Goal: Answer question/provide support

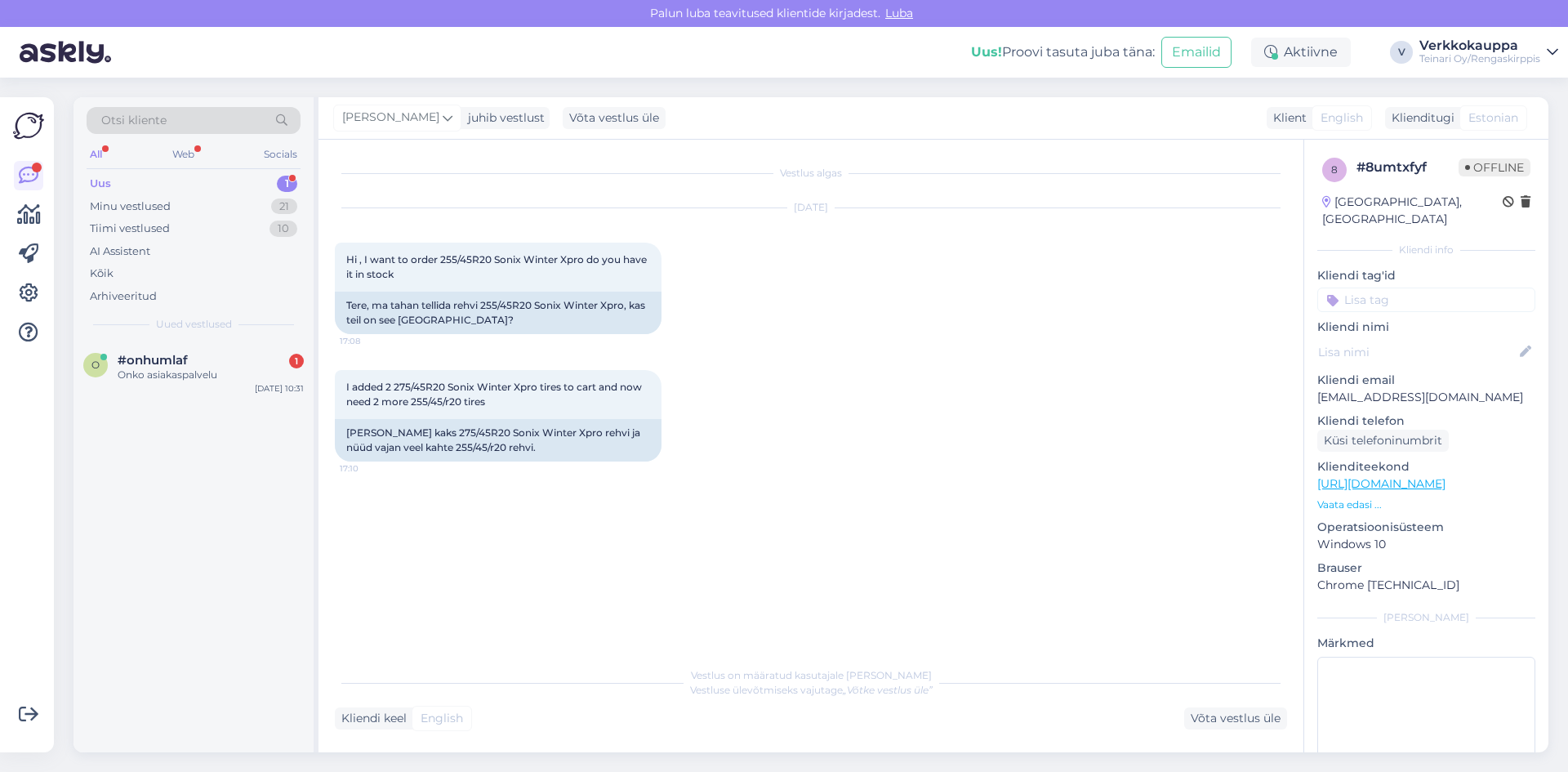
click at [1404, 477] on link "[URL][DOMAIN_NAME]" at bounding box center [1382, 483] width 129 height 14
click at [1220, 714] on div "Võta vestlus üle" at bounding box center [1235, 719] width 103 height 22
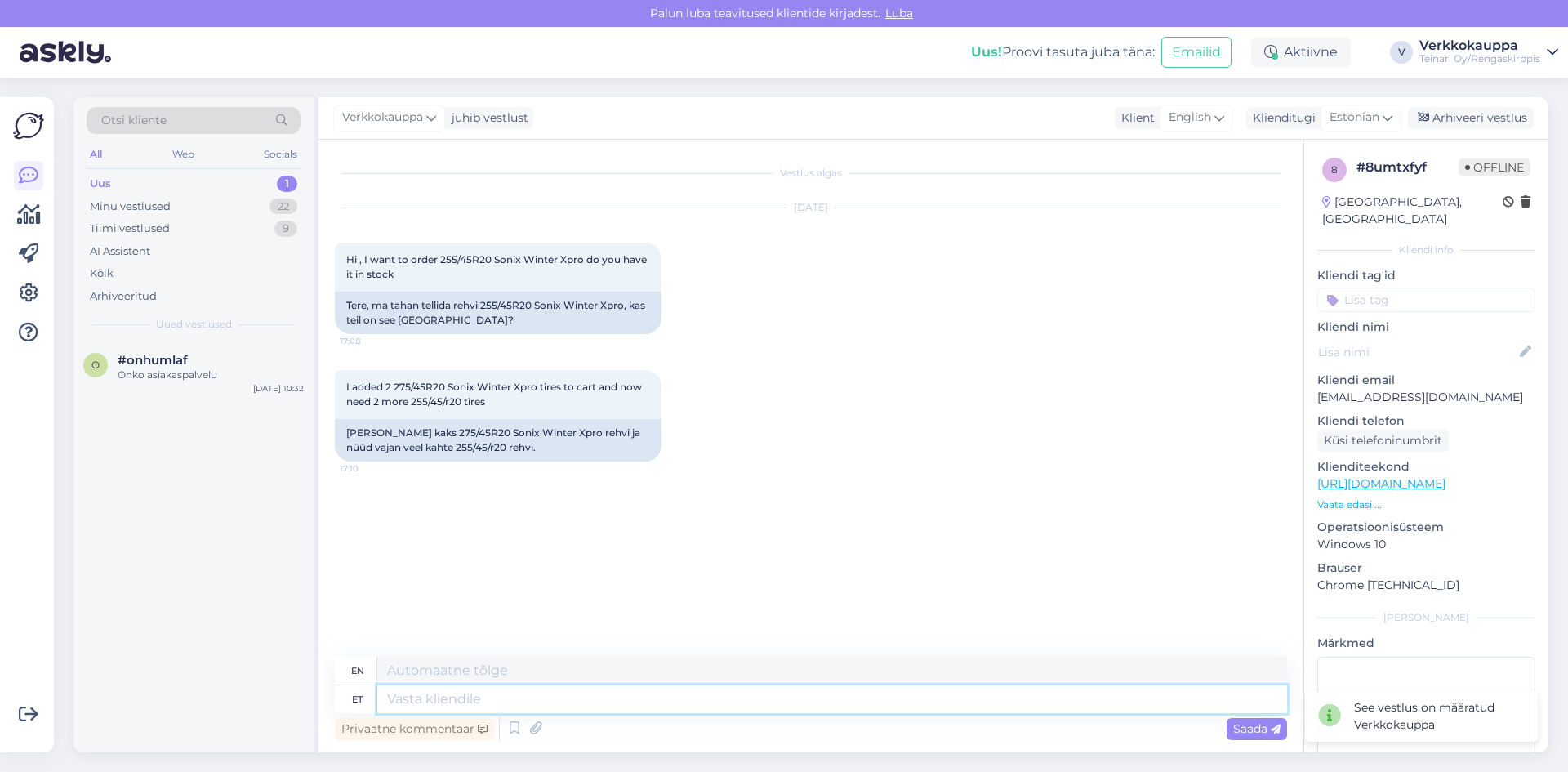
click at [490, 690] on textarea at bounding box center [832, 699] width 910 height 28
type textarea "t"
type textarea "hello"
type textarea "Tere,"
type textarea "Hello"
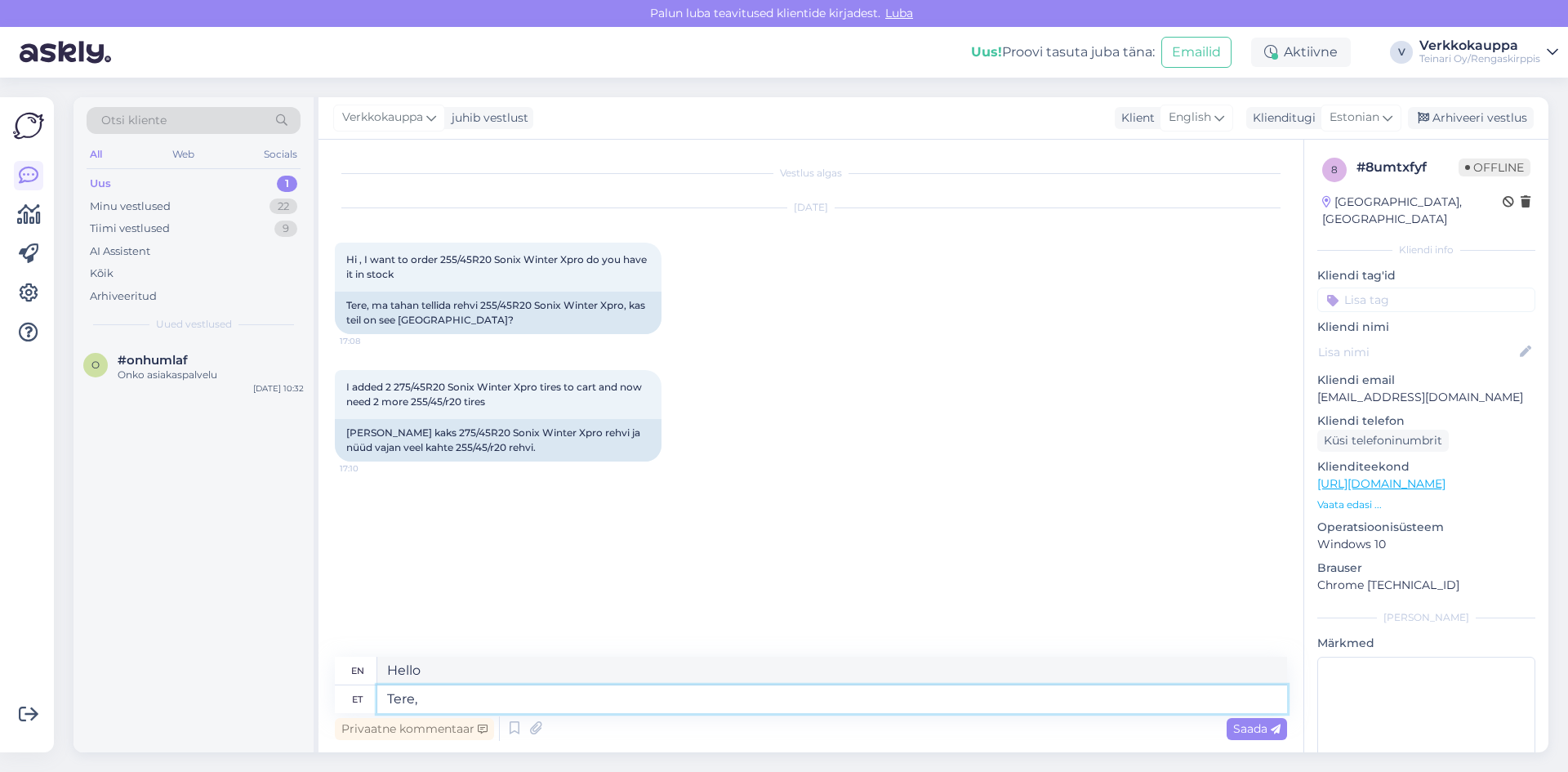
type textarea "Tere, l"
type textarea "Hello,"
type textarea "Tere, [GEOGRAPHIC_DATA]"
type textarea "Hello, in stock"
type textarea "Tere, laos kohe o"
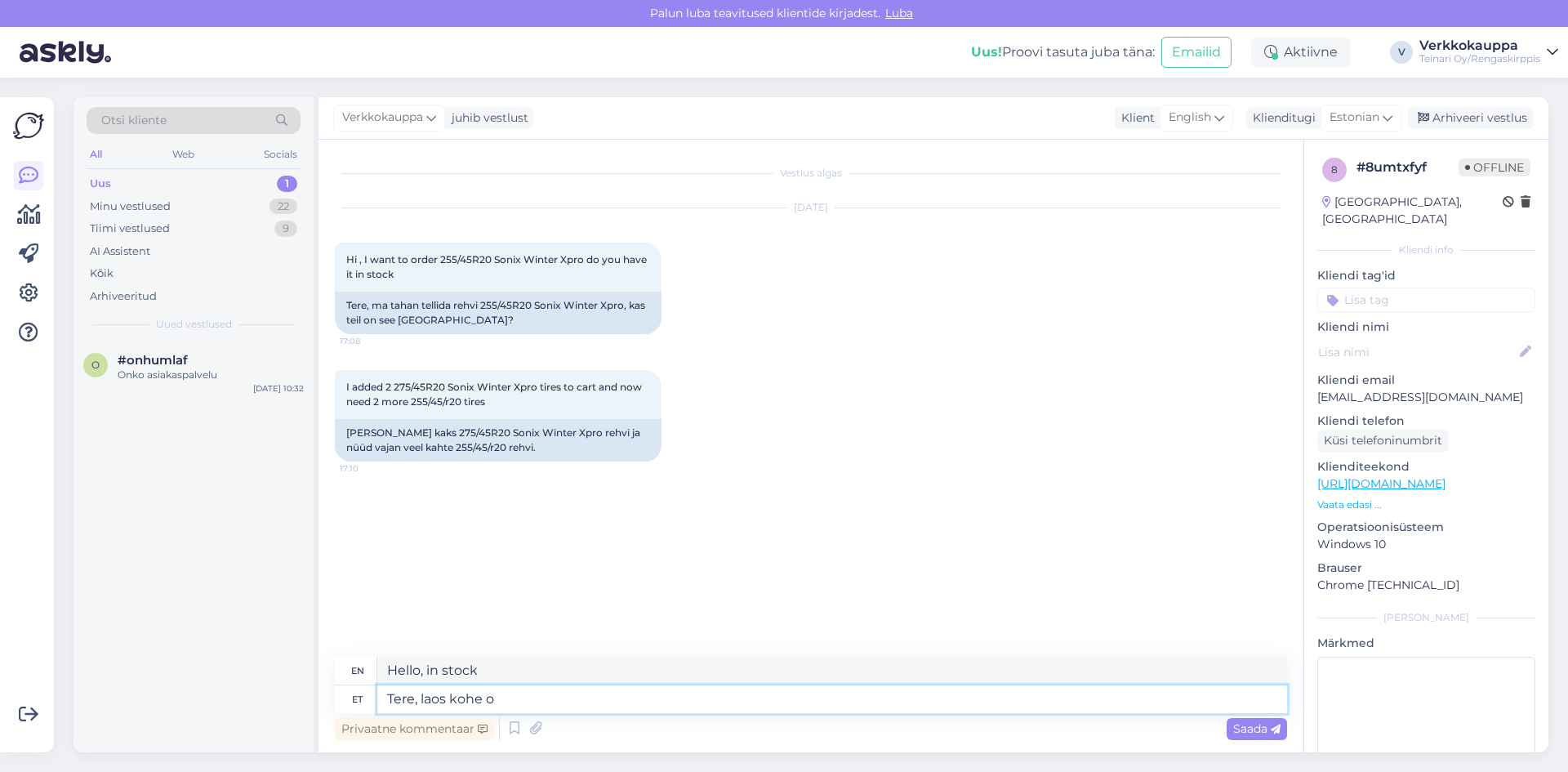
type textarea "Hello, in stock now"
type textarea "Tere, laos kohe ole,as"
type textarea "Hello, in stock now, yes"
type textarea "Tere, laos kohe ole,as suurust"
type textarea "Hello, is it in stock now, what size?"
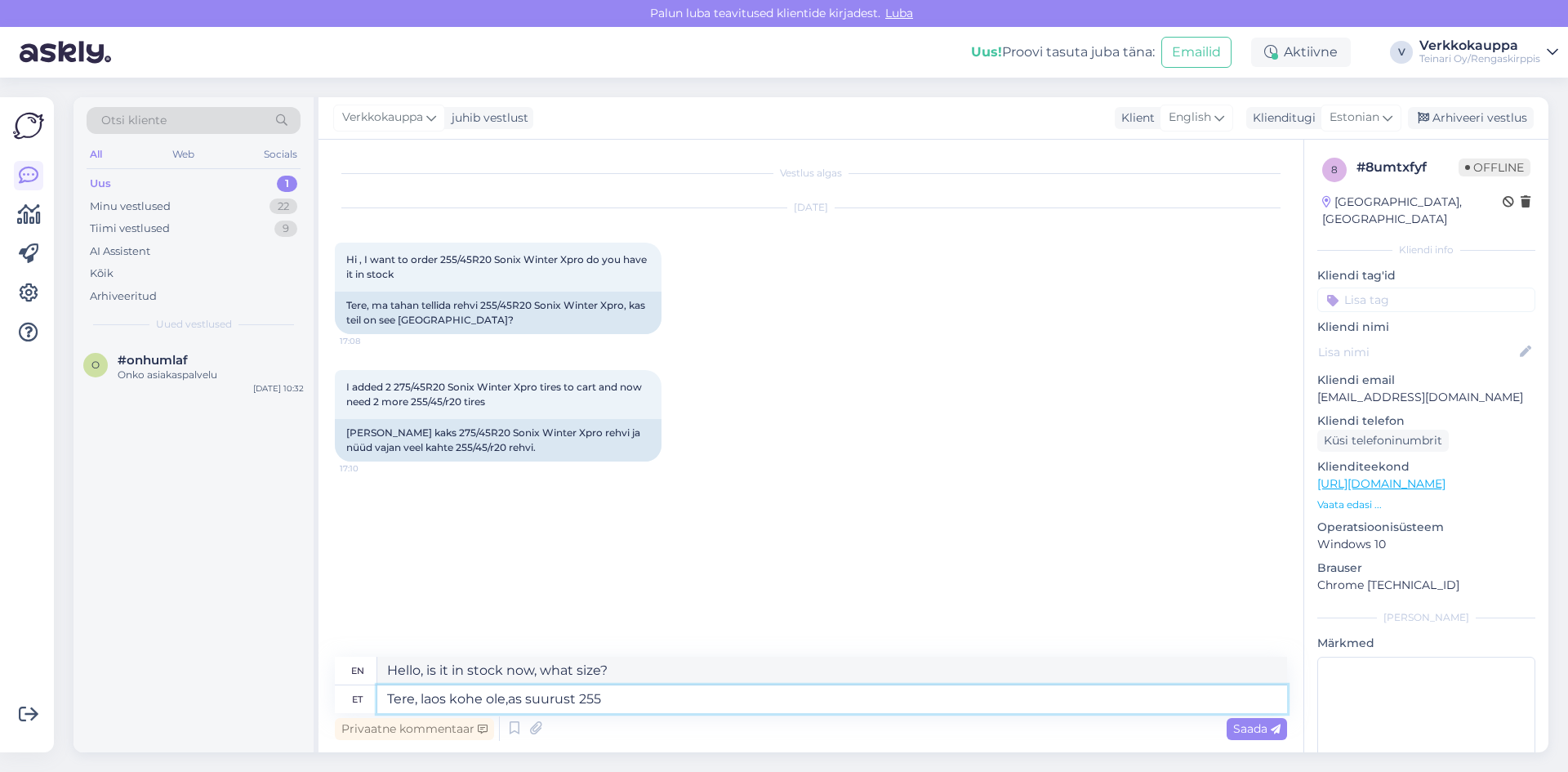
type textarea "Tere, laos kohe ole,as suurust 255/"
type textarea "Hello, in stock now, size 255"
type textarea "Tere, laos kohe ole,as suurust 255/4"
type textarea "Hello, in stock now, size 255/"
type textarea "Tere, laos kohe ole,as suurust 255/45"
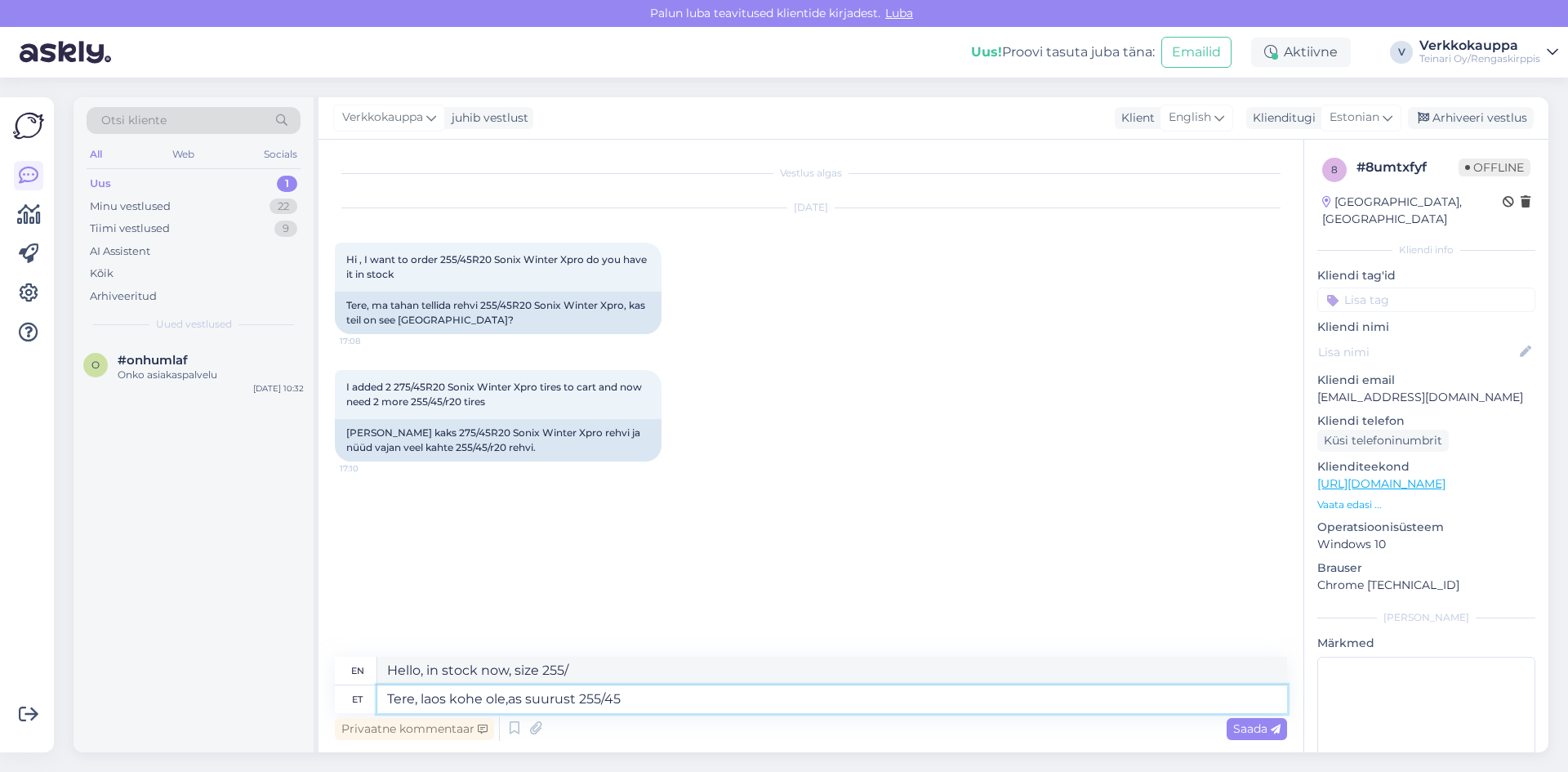
type textarea "Hello, in stock now, size 255/45"
type textarea "Tere, laos kohe ole,as suurust 255/45"
type textarea "Hello, in stock now, size 255/45r"
type textarea "Tere, laos kohe ole,as suurust 255/45R20"
type textarea "Hello, in stock now, size 255/45R20"
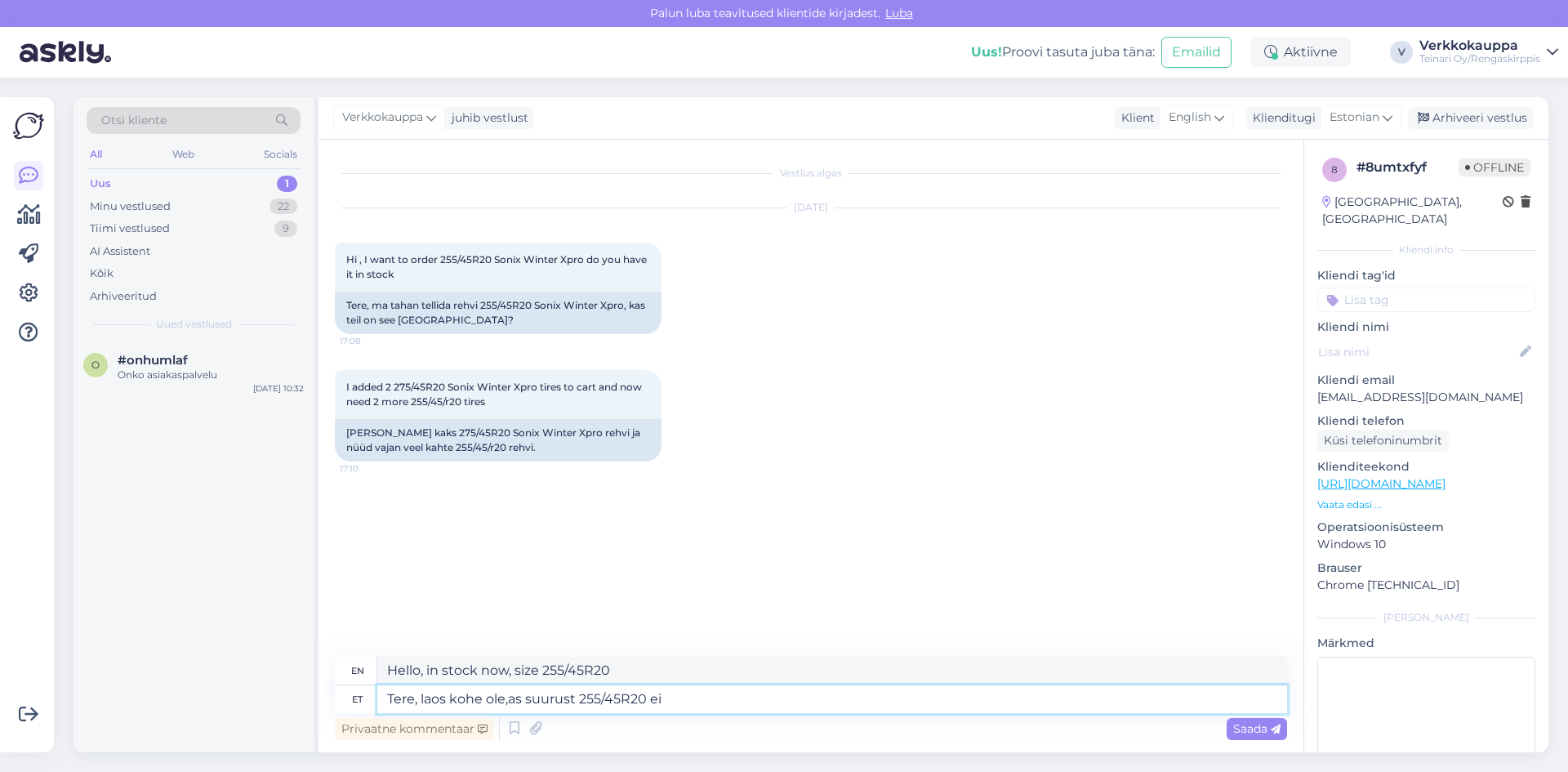
type textarea "Tere, laos kohe ole,as suurust 255/45R20 ei"
type textarea "Hello, it is in stock now, but not in size 255/45R20"
type textarea "Tere, laos kohe ole,as suurust 255/45R20 ei ole,"
type textarea "Hello, it is in stock now, but the size 255/45R20 is not available."
type textarea "Tere, laos kohe ole,as suurust 255/45R20 ei ole,"
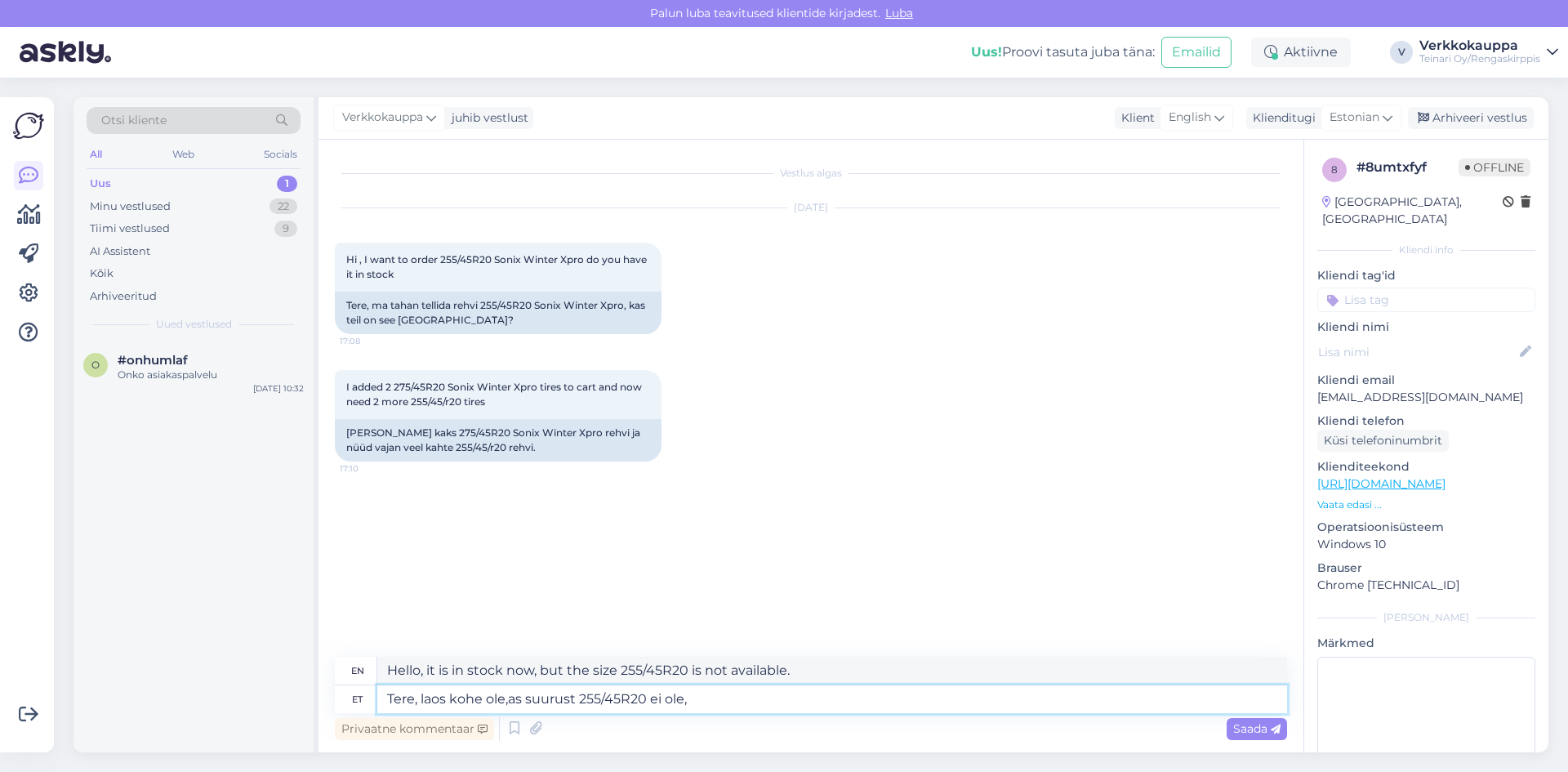
type textarea "Hello, it is in stock now, but the size 255/45R20 is not available,"
type textarea "Tere, laos kohe ole,as suurust 255/45R20 ei ole, kui so"
type textarea "Hello, it is in stock now, but the size 255/45R20 is not available, if"
type textarea "Tere, laos kohe ole,as suurust 255/45R20 ei ole, kui soovite"
type textarea "Hello, it's in stock now, but the size 255/45R20 is not available if you want i…"
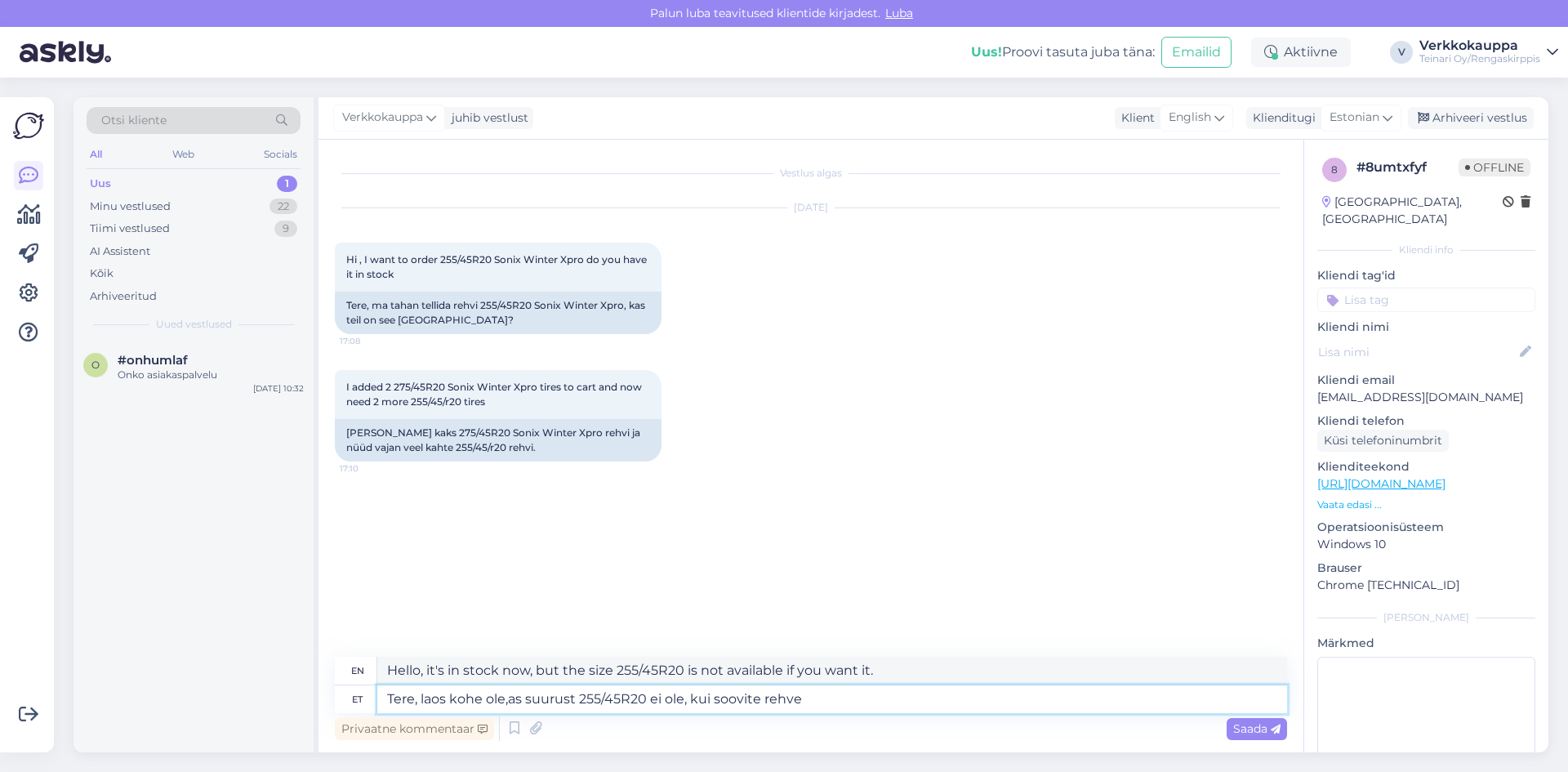
type textarea "Tere, laos kohe ole,as suurust 255/45R20 ei ole, kui soovite rehve t"
type textarea "Hello, it is in stock now, but the size 255/45R20 is not available if you want …"
type textarea "Tere, laos kohe ole,as suurust 255/45R20 ei ole, kui soovite rehve tellida"
type textarea "Hello, it is in stock now, but the size 255/45R20 is not available, if you want…"
type textarea "Tere, laos kohe ole,as suurust 255/45R20 ei ole, kui soovite rehve tellida olge"
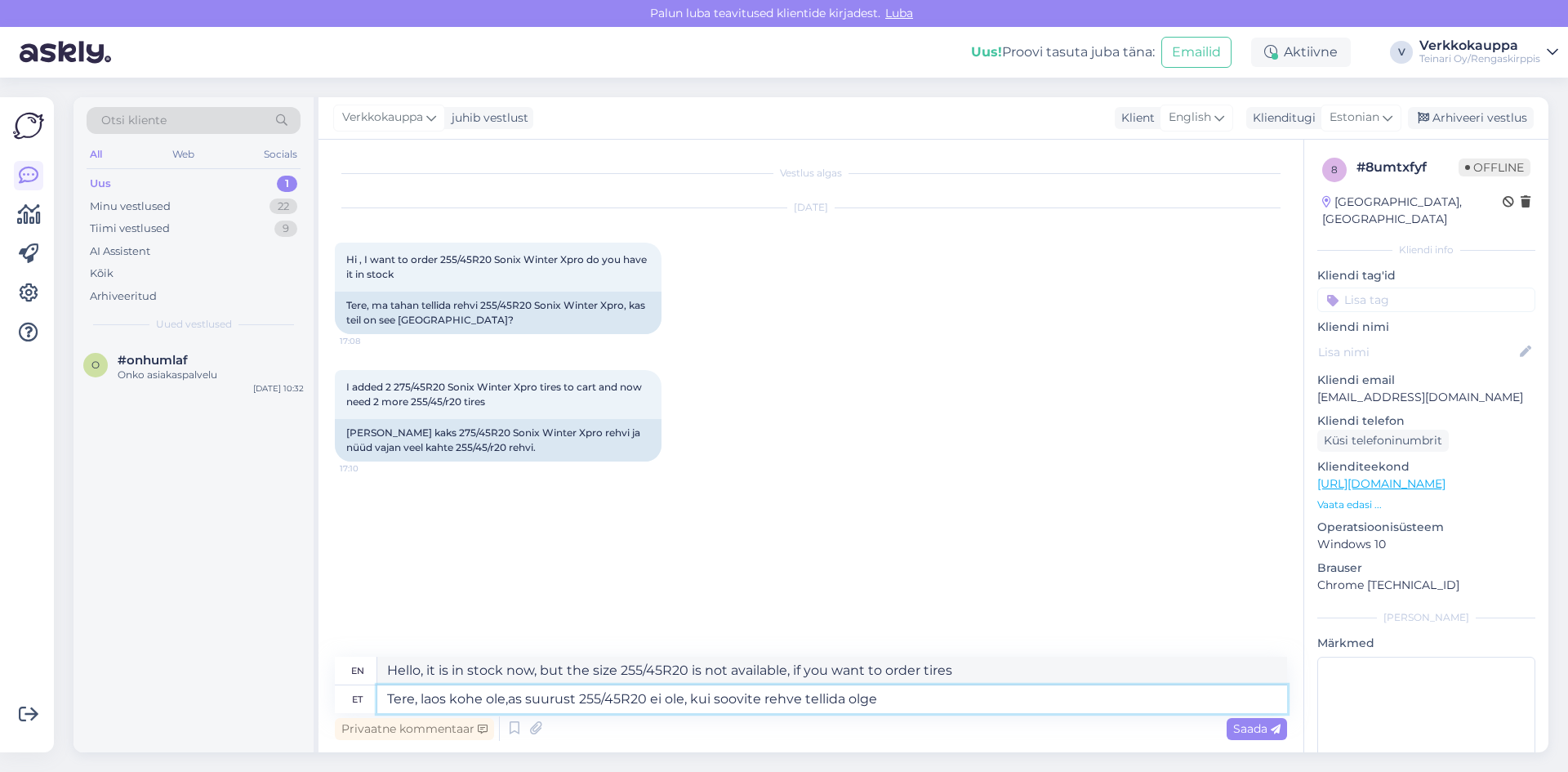
type textarea "Hello, it is in stock now, but the size 255/45R20 is not available, if you want…"
type textarea "Tere, laos kohe ole,as suurust 255/45R20 ei ole, kui soovite rehve"
type textarea "Hello, it is in stock now, but the size 255/45R20 is not available, if you want…"
type textarea "Tere, laos kohe ole,as suurust 255/45R20 ei ole, kui soovite r"
type textarea "Hello, it is in stock now, but the size 255/45R20 is not available if you want …"
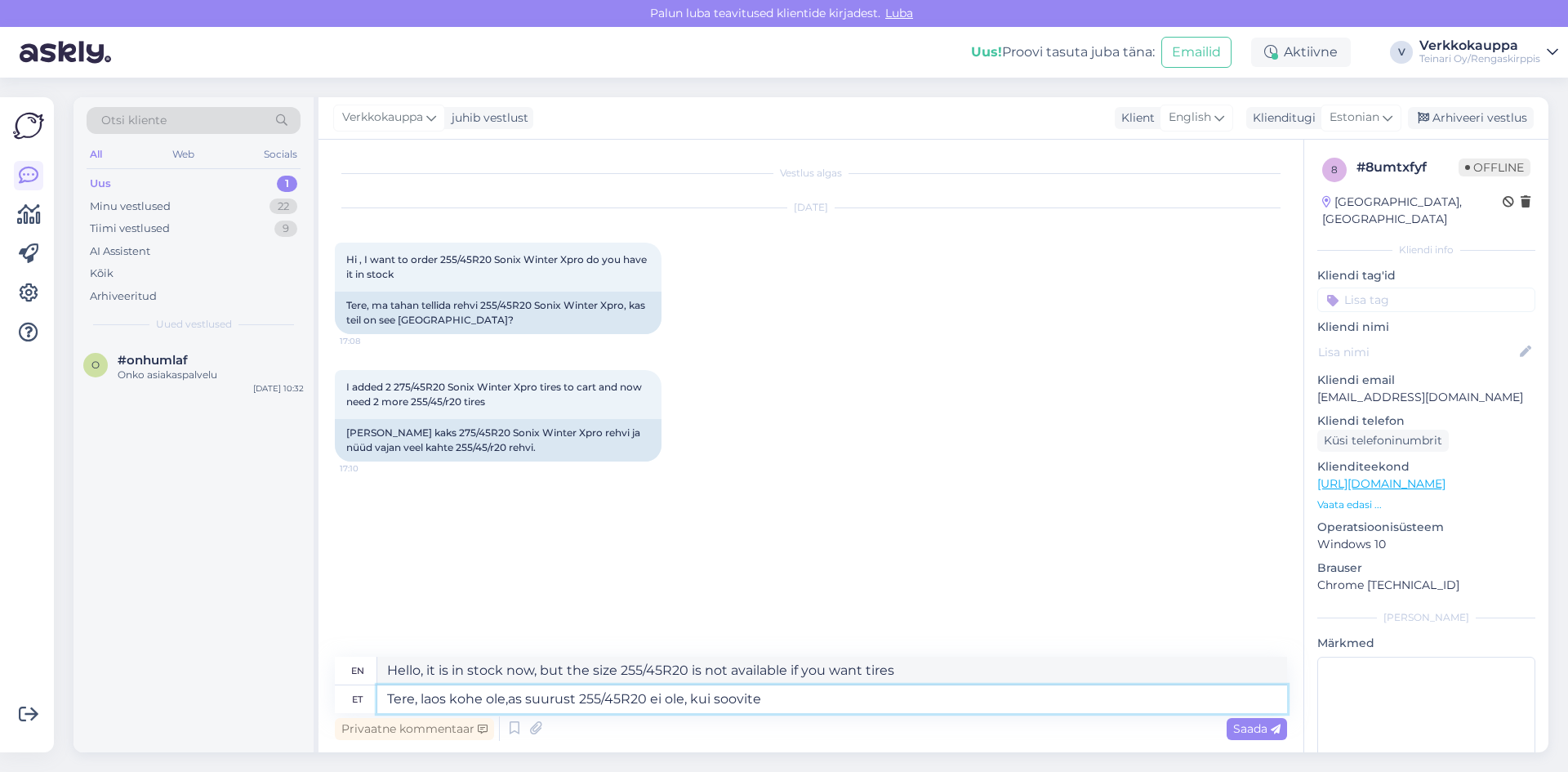
type textarea "Tere, laos kohe ole,as suurust 255/45R20 ei ole, kui soovit"
type textarea "Hello, it's in stock now, but the size 255/45R20 is not available if you want i…"
type textarea "Tere, laos kohe ole,as suurust 255/45R20 ei ole, kui"
type textarea "Hello, it is in stock now, but the size 255/45R20 is not available, if"
type textarea "Tere, laos kohe ole,as suurust 255/45R20 ei ole, kas s"
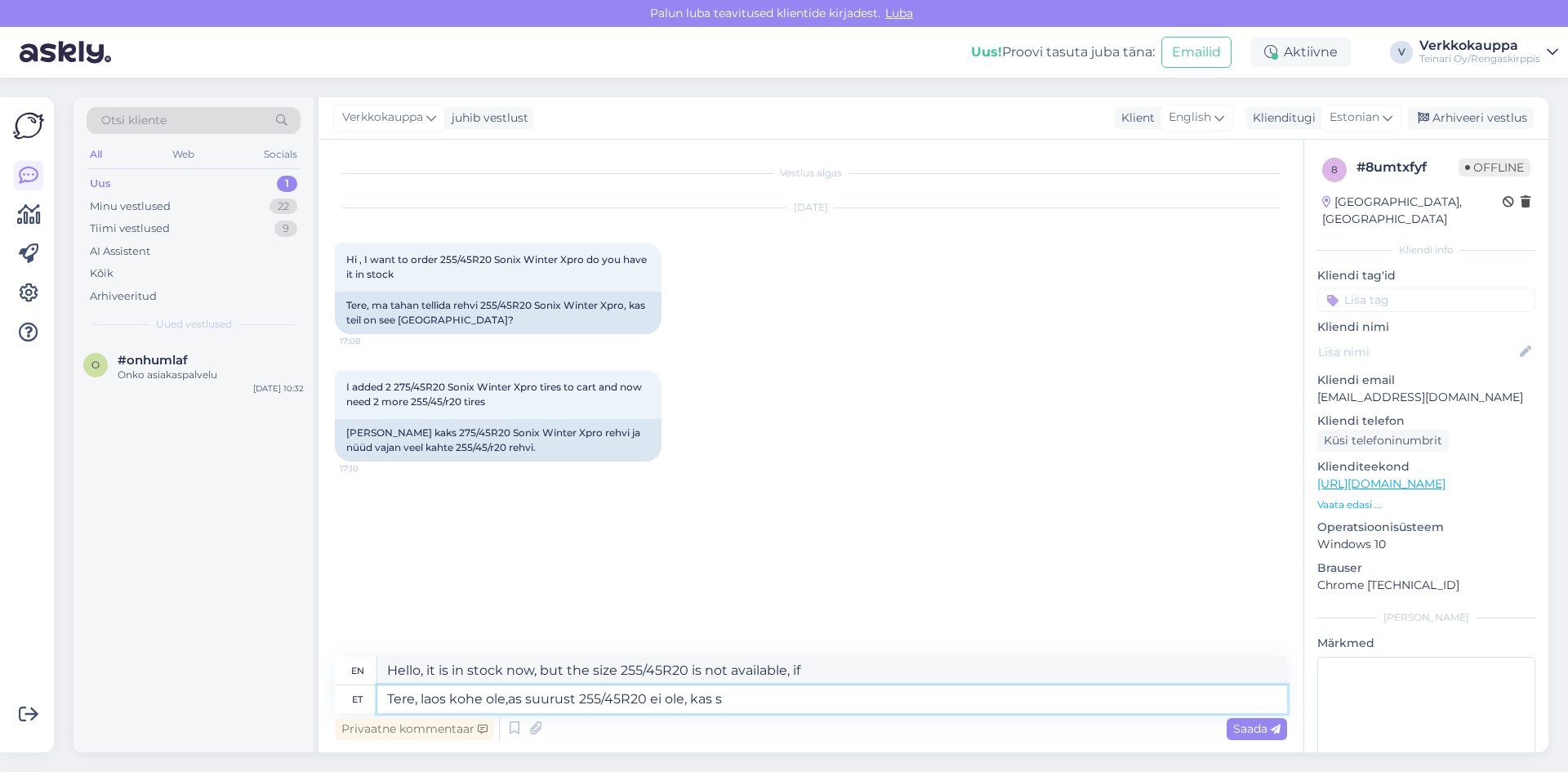
type textarea "Hello, is it in stock now, but size 255/45R20 is not available, is it?"
type textarea "Tere, laos kohe ole,as suurust 255/45R20 ei ole, kas soovite"
type textarea "Hello, it's in stock now, but the size 255/45R20 is not available, do you want …"
type textarea "Tere, laos kohe ole,as suurust 255/45R20 ei ole, kas soovite rehve te"
type textarea "Hello, it's in stock now, but the size 255/45R20 is not available, do you want …"
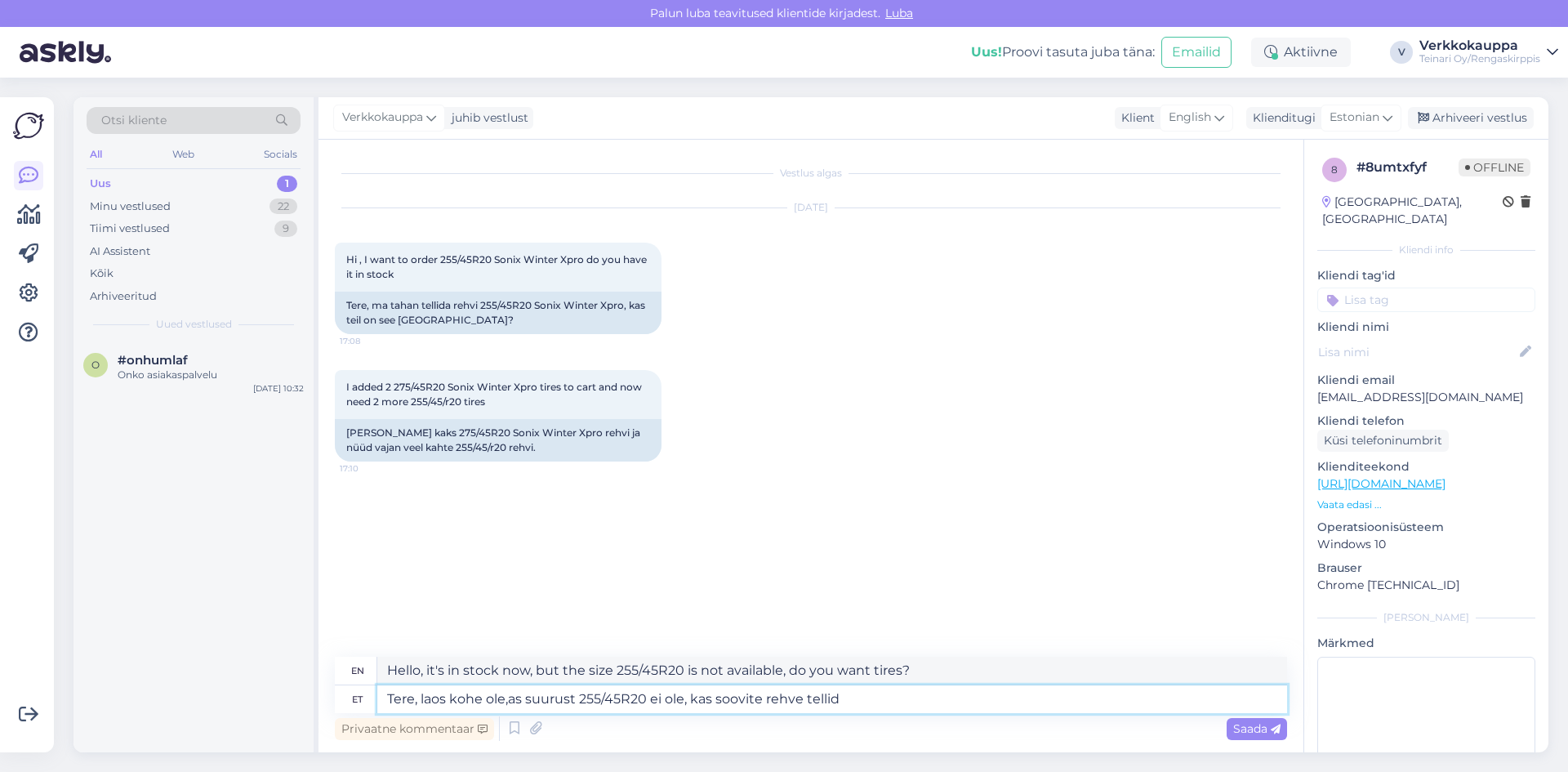
type textarea "Tere, laos kohe ole,as suurust 255/45R20 ei ole, kas soovite rehve tellida"
type textarea "Hello, it is in stock now, but the size 255/45R20 is not available, would you l…"
type textarea "Tere, laos kohe ole,as suurust 255/45R20 ei ole, kas soovite rehve tellida?"
type textarea "Hello, it's in stock now, but the size 255/45R20 is not available, would you li…"
type textarea "Tere, laos kohe ole,as suurust 255/45R20 ei ole, kas soovite rehve tellida?"
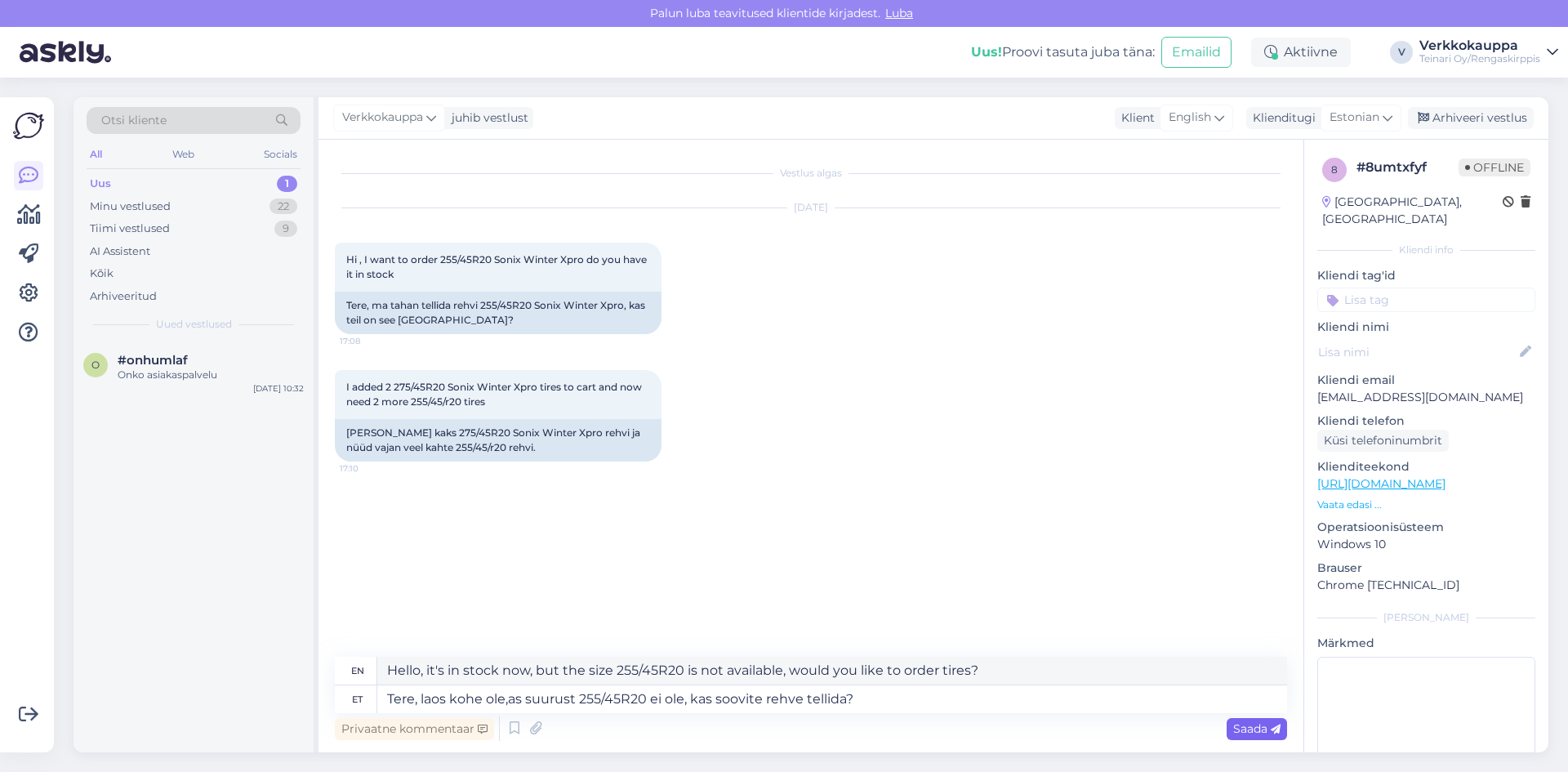
click at [1234, 731] on span "Saada" at bounding box center [1257, 728] width 47 height 14
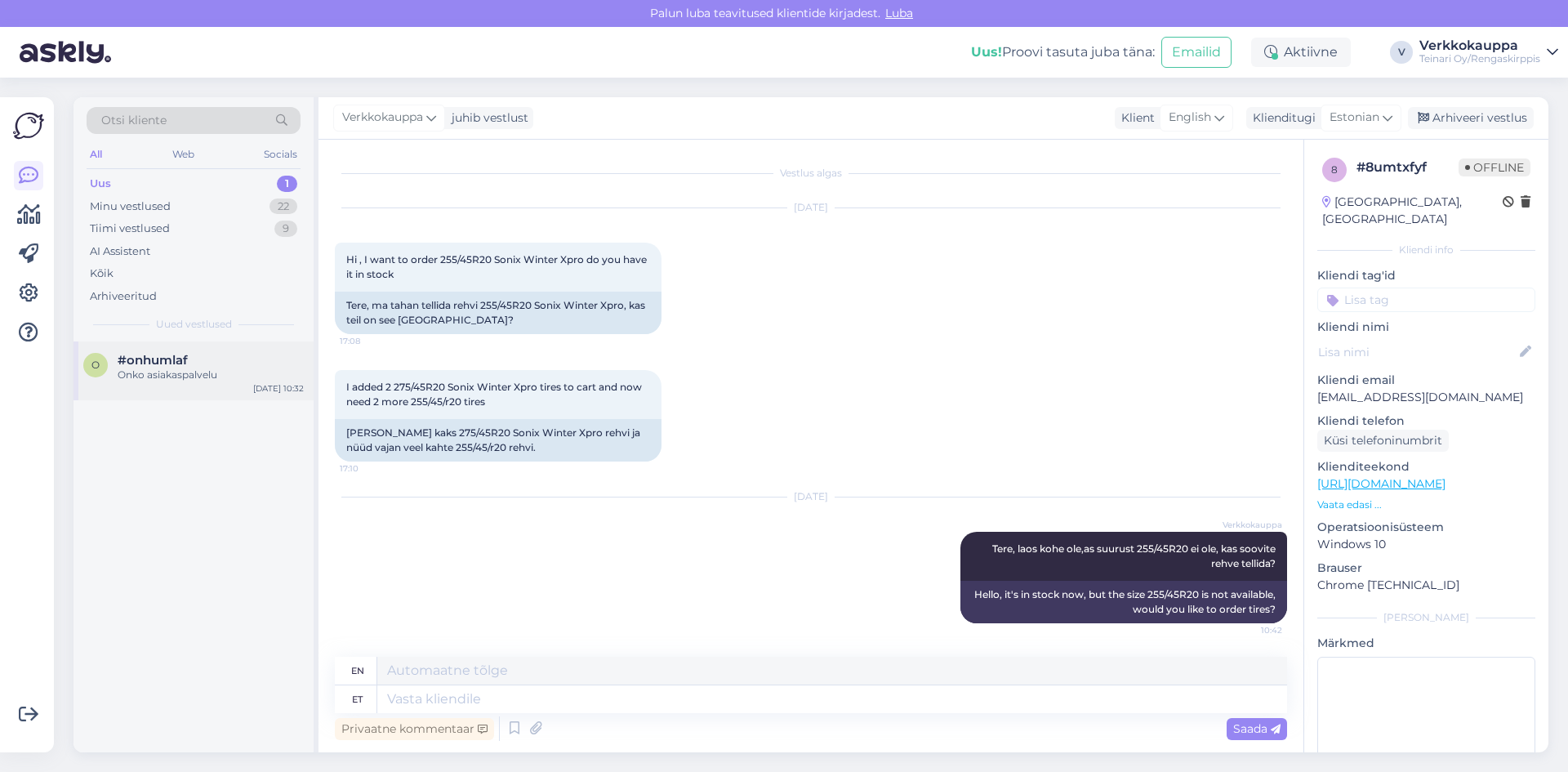
click at [137, 384] on div "o #onhumlaf Onko asiakaspalvelu [DATE] 10:32" at bounding box center [194, 370] width 240 height 58
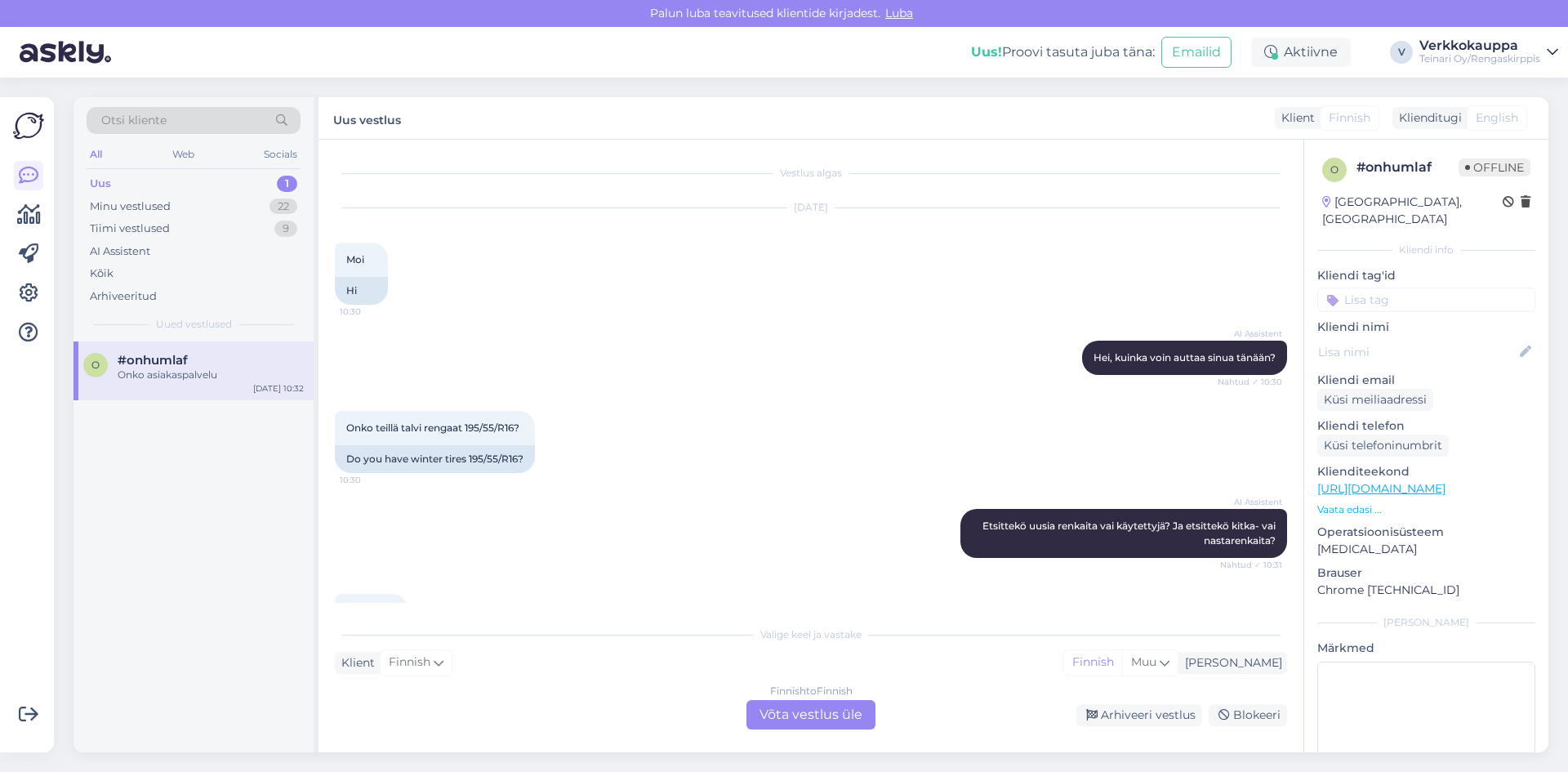
scroll to position [367, 0]
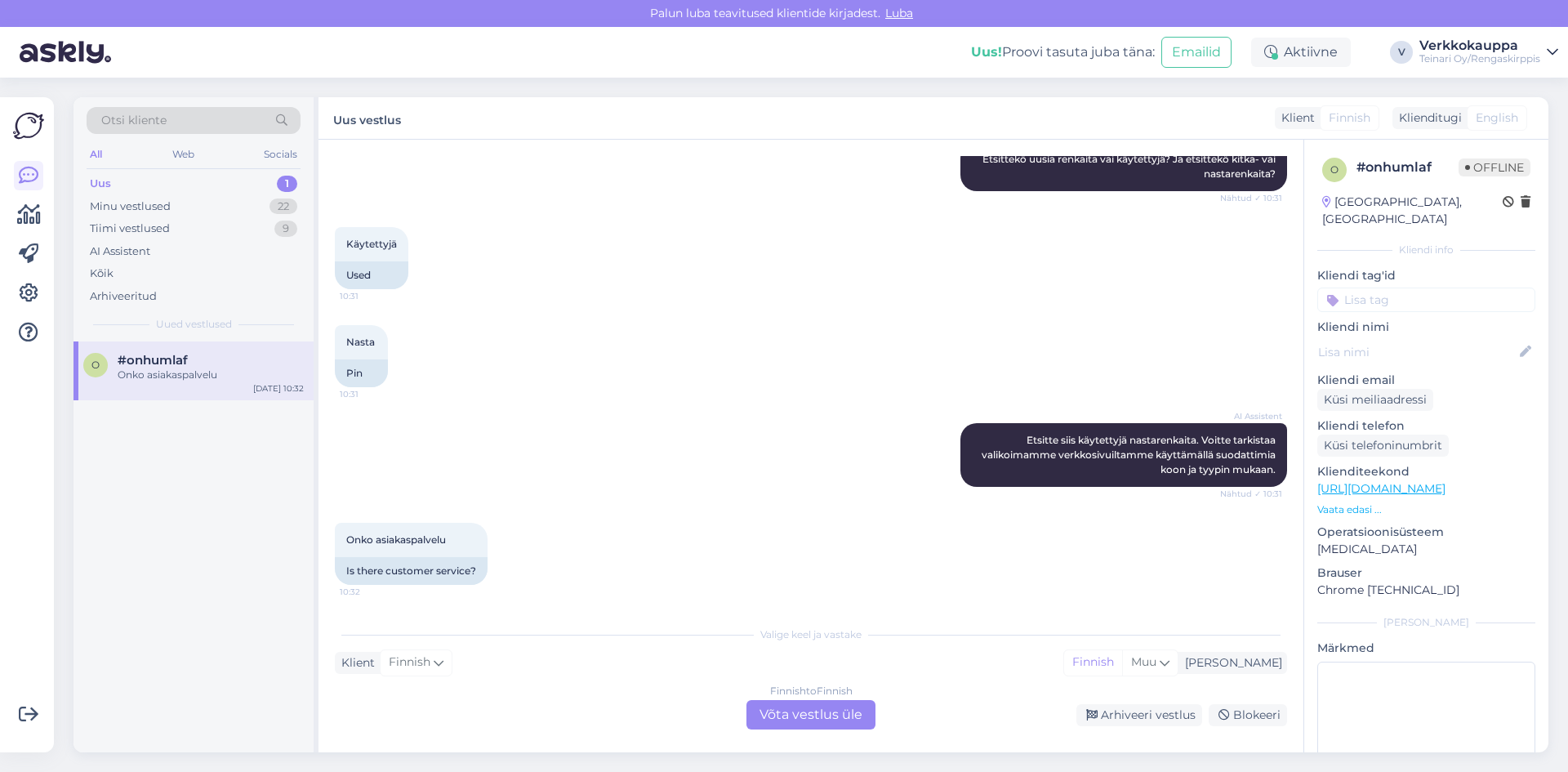
click at [804, 711] on div "Finnish to Finnish Võta vestlus üle" at bounding box center [811, 714] width 129 height 30
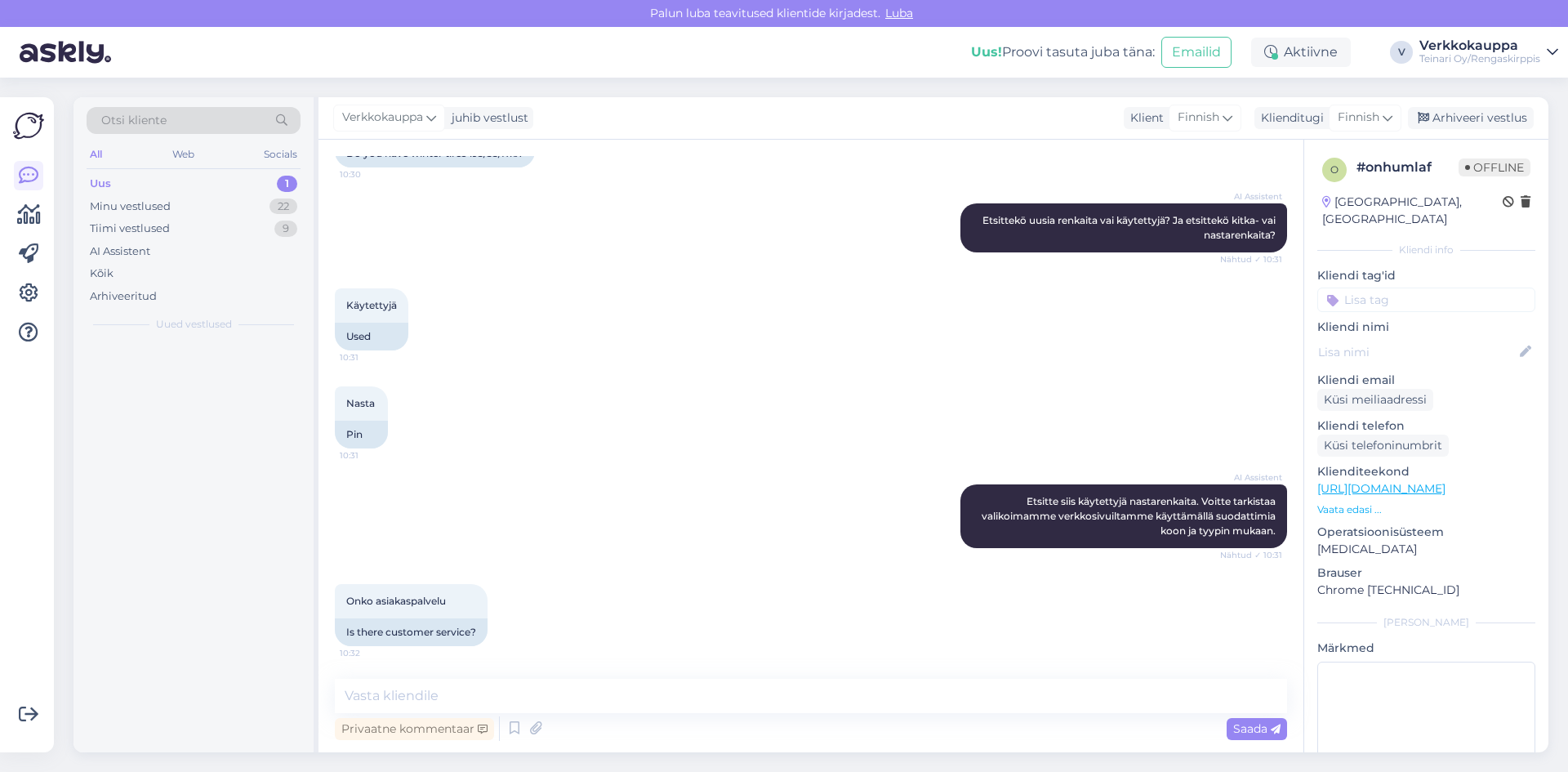
scroll to position [306, 0]
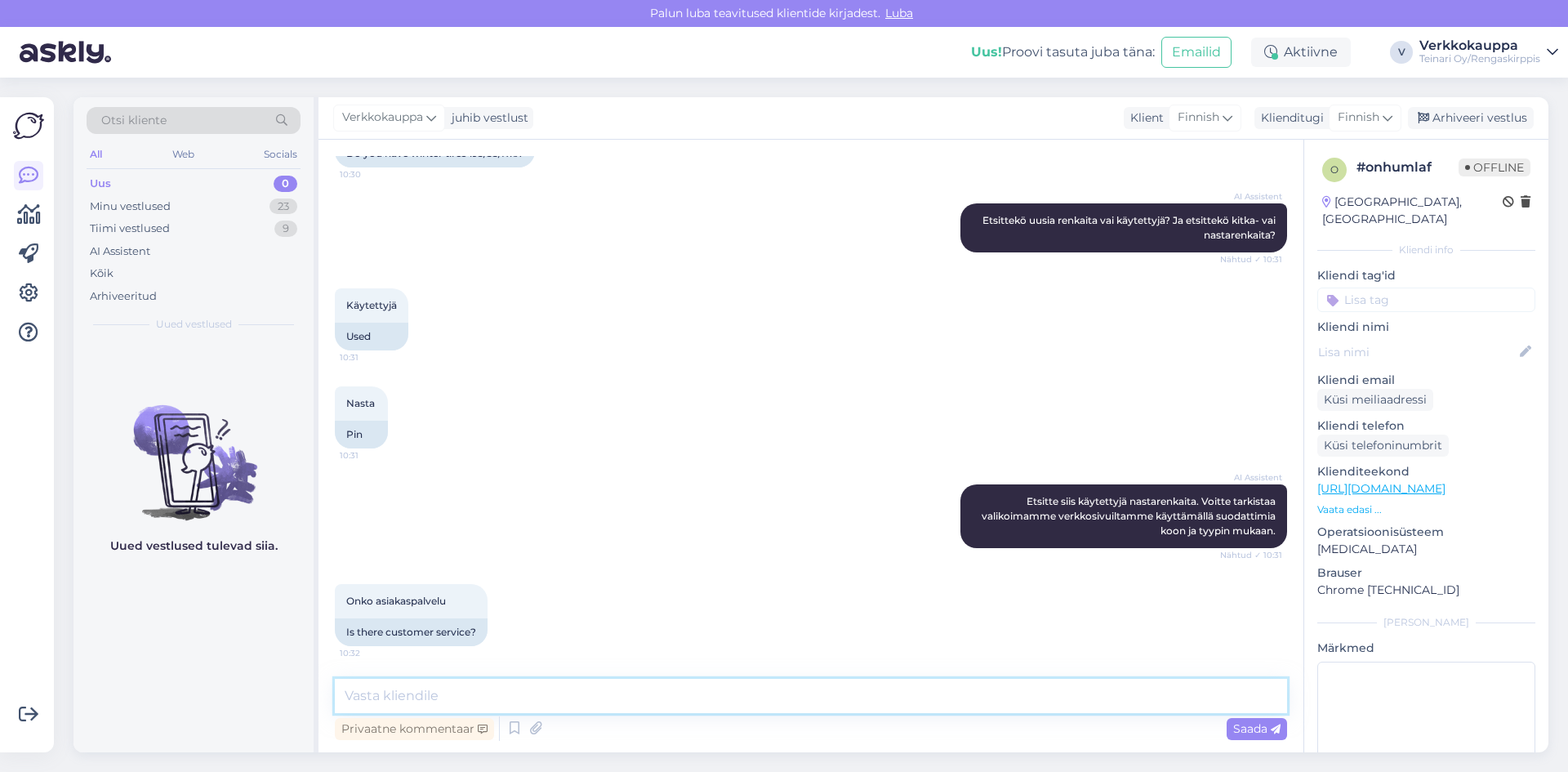
click at [525, 712] on textarea at bounding box center [811, 696] width 952 height 35
type textarea "Hei miten voin autta?"
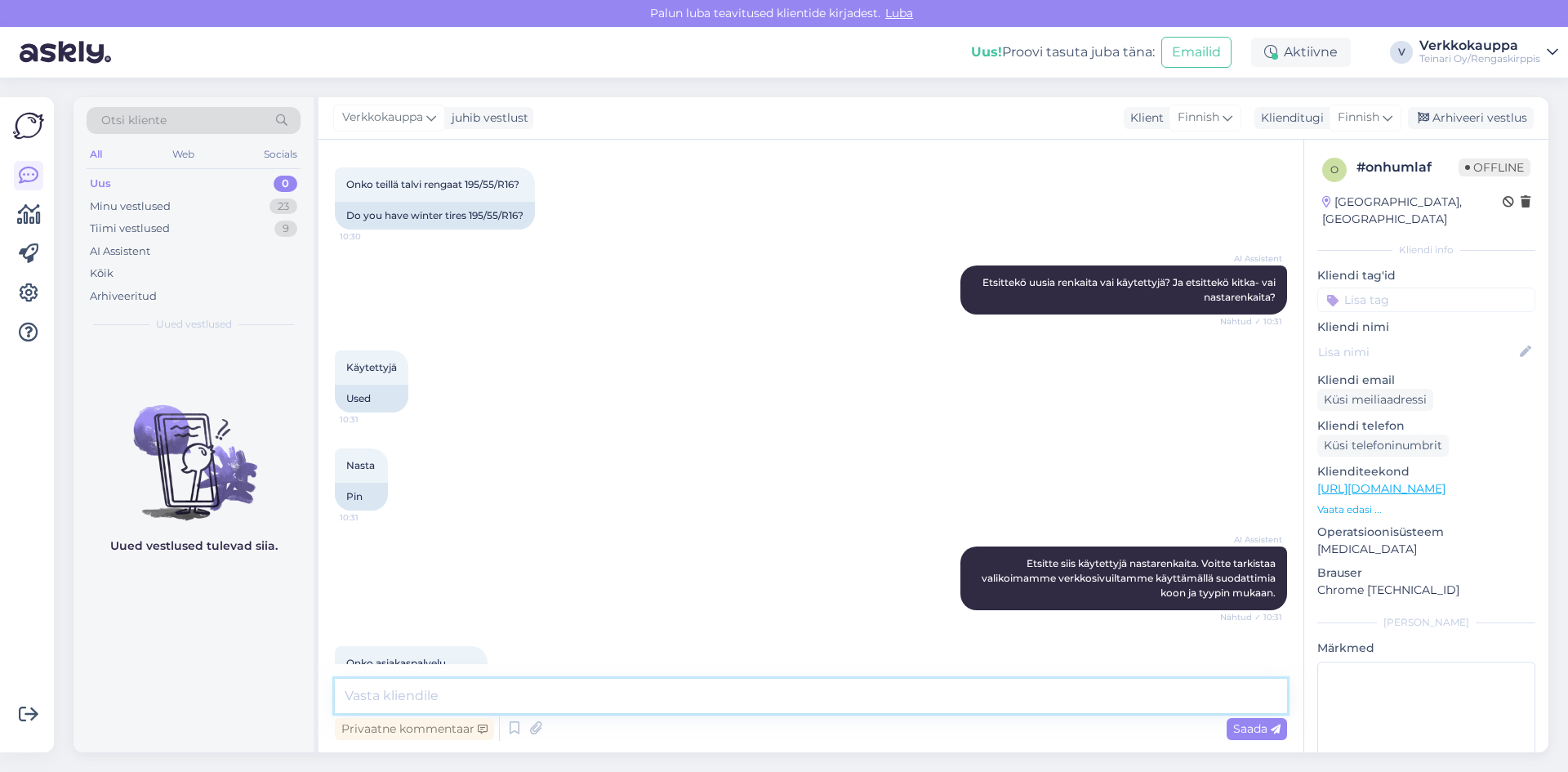
scroll to position [245, 0]
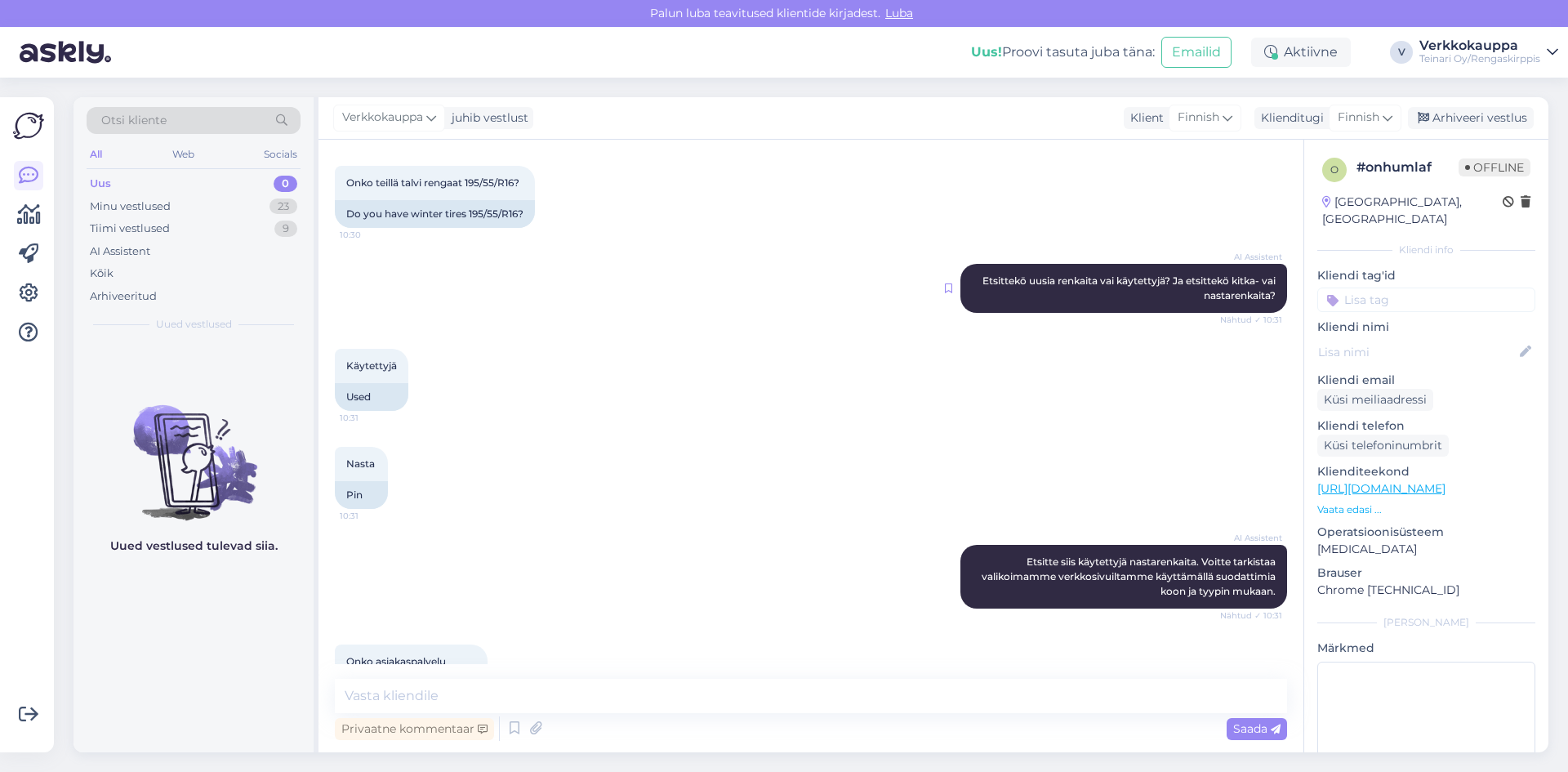
click at [945, 289] on icon at bounding box center [949, 289] width 8 height 10
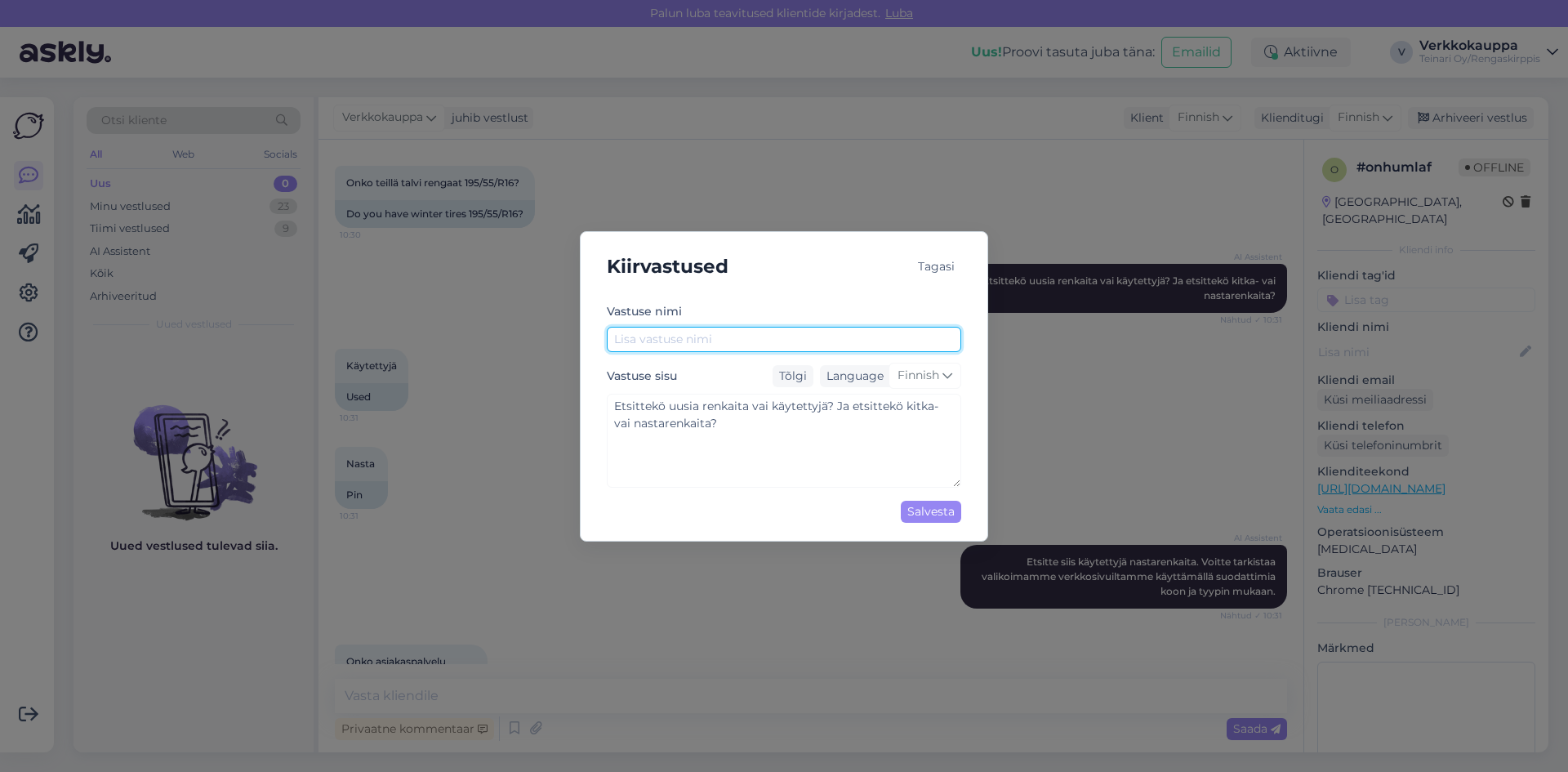
click at [715, 339] on input "text" at bounding box center [784, 339] width 355 height 25
type input "Uuudet kitka tai nastarenkaat?"
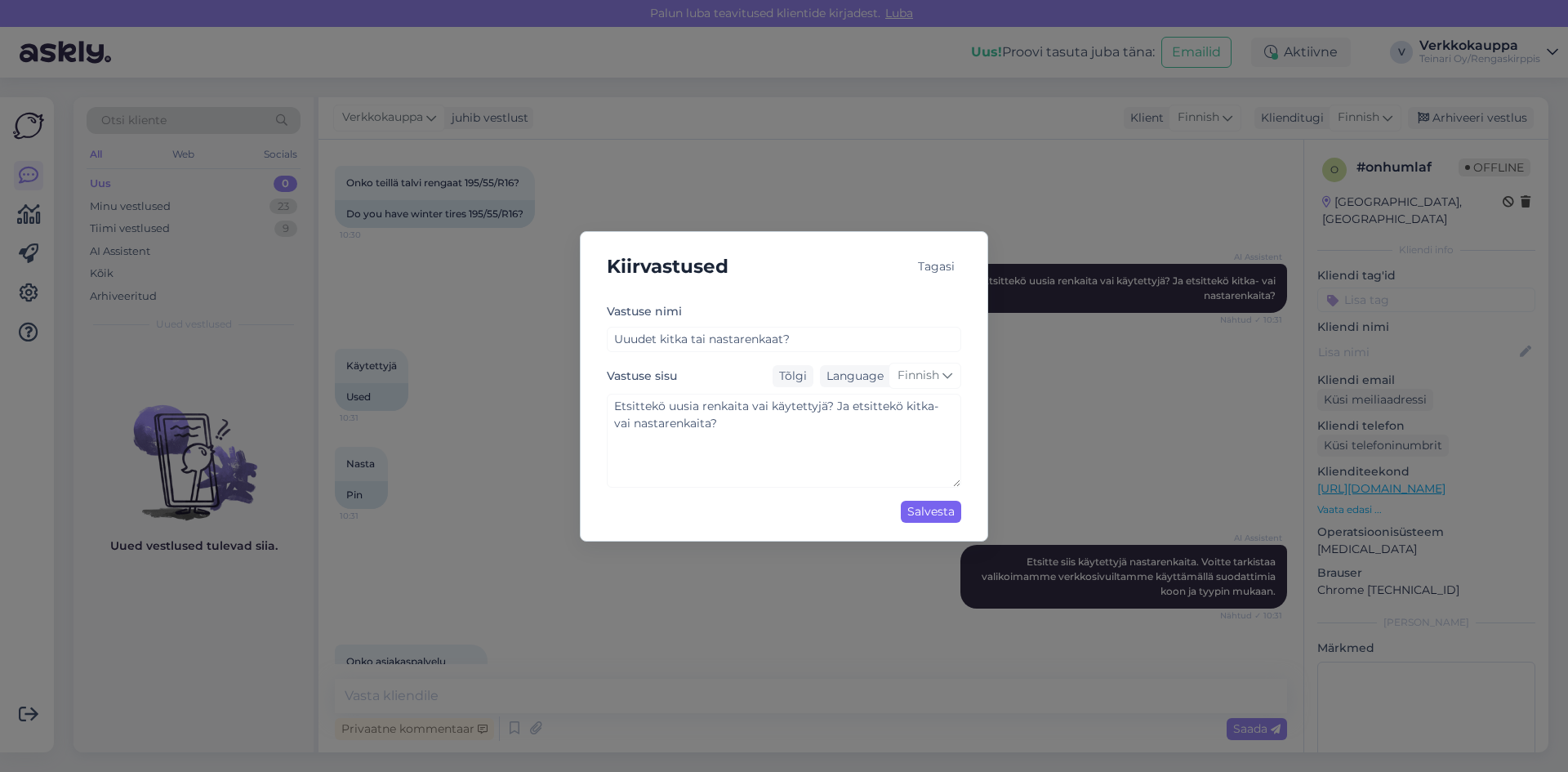
click at [922, 508] on div "Salvesta" at bounding box center [931, 512] width 60 height 22
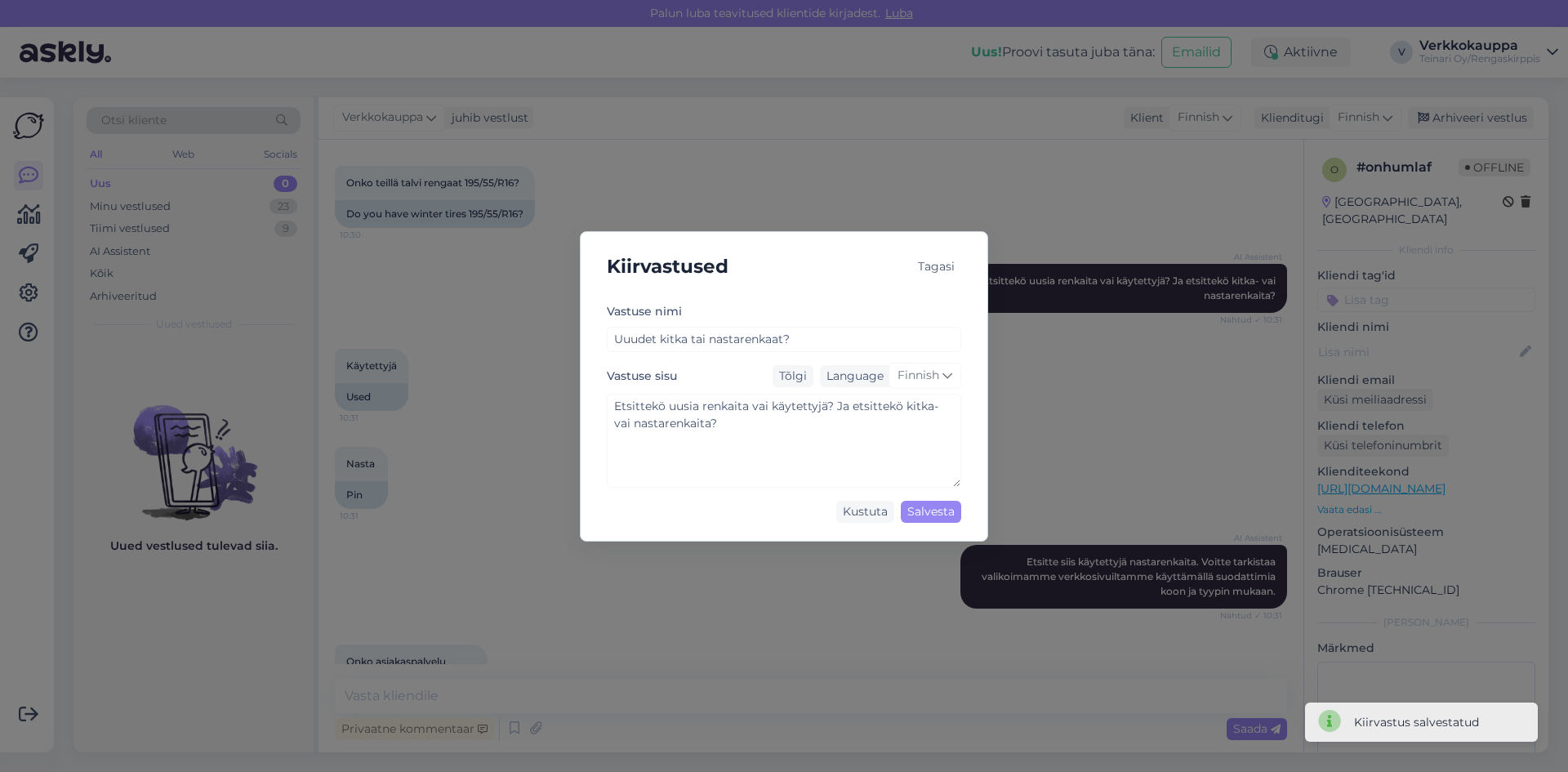
click at [1060, 459] on div "Kiirvastused Tagasi Vastuse nimi Uuudet [PERSON_NAME] nastarenkaat? Vastuse sis…" at bounding box center [784, 386] width 1568 height 772
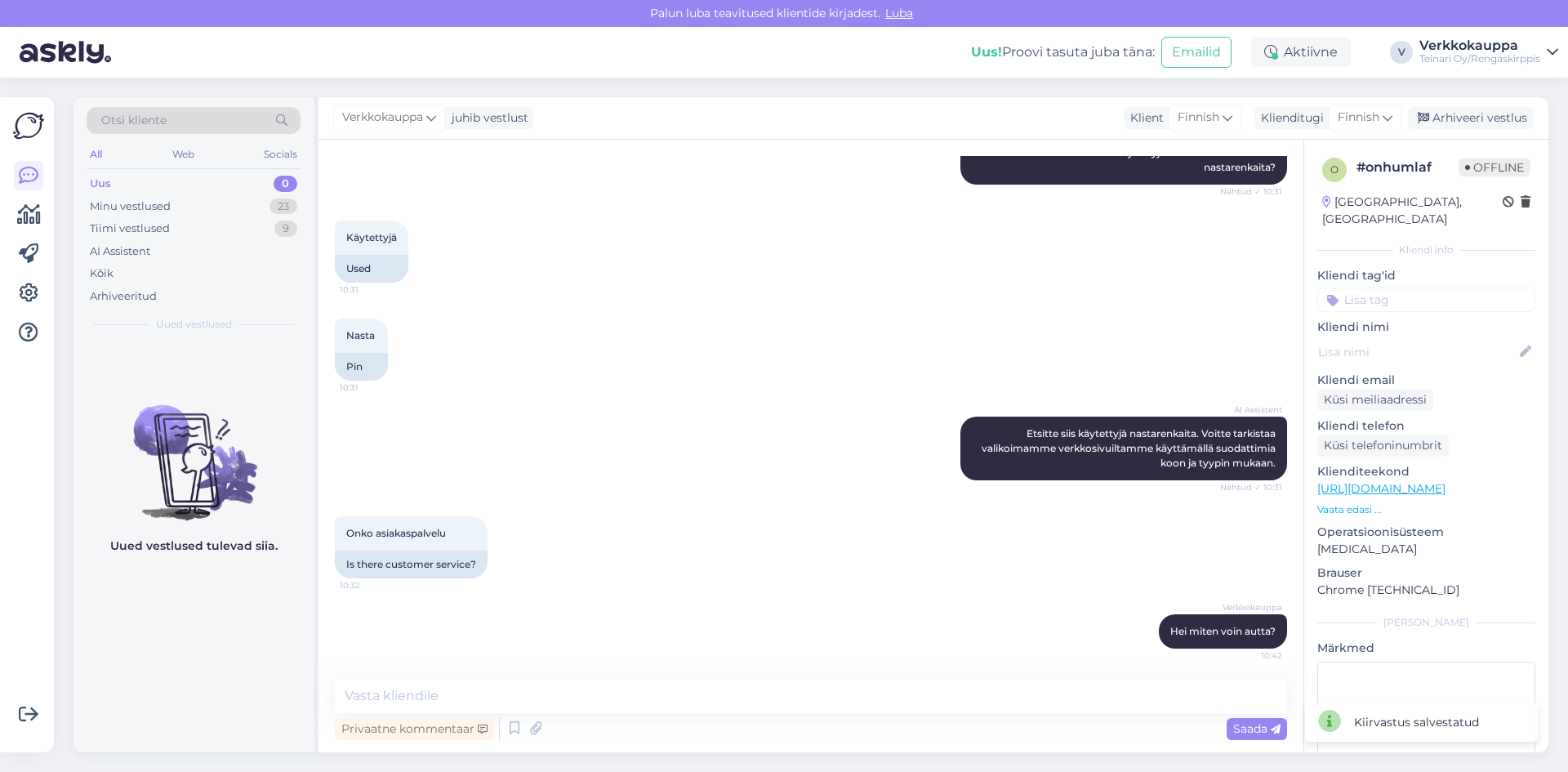
scroll to position [376, 0]
